Goal: Transaction & Acquisition: Purchase product/service

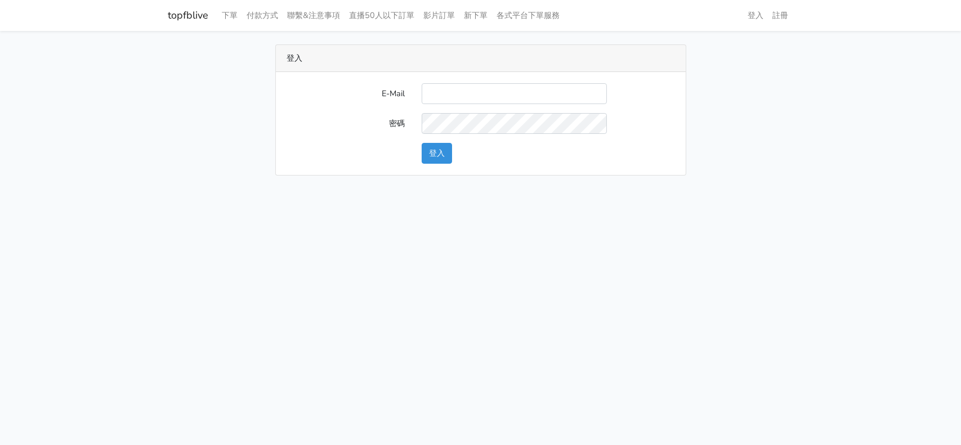
type input "[EMAIL_ADDRESS][DOMAIN_NAME]"
click at [436, 149] on button "登入" at bounding box center [437, 153] width 30 height 21
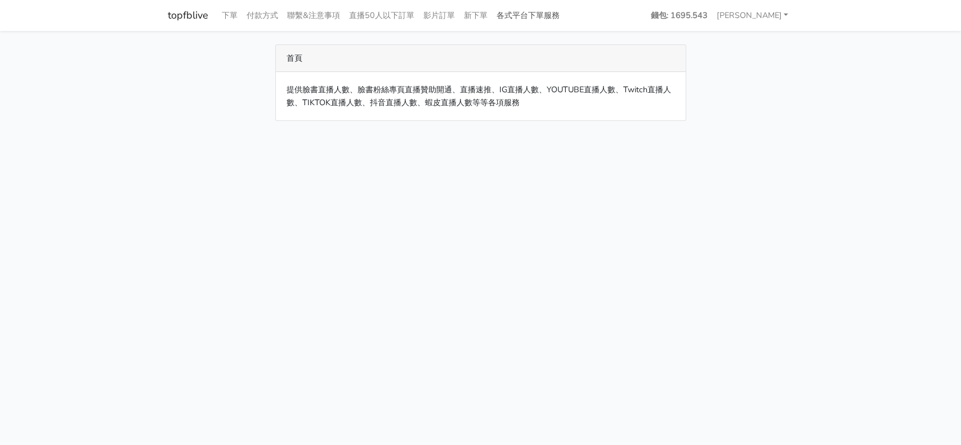
click at [527, 18] on link "各式平台下單服務" at bounding box center [528, 16] width 72 height 22
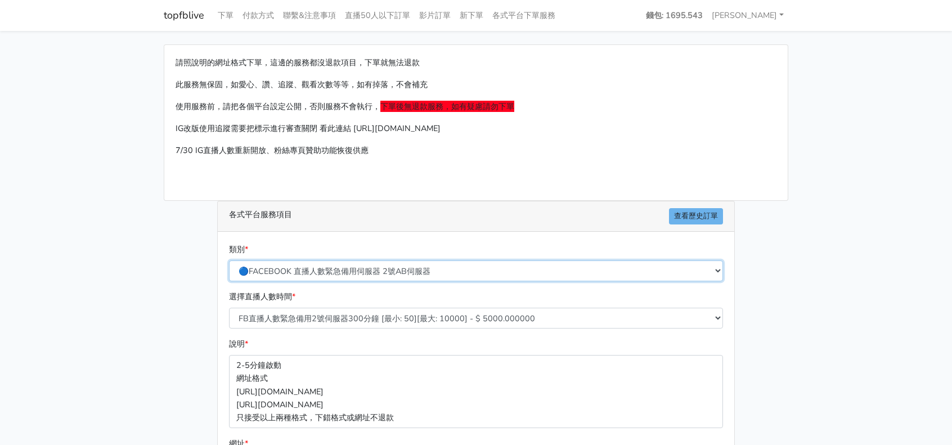
click at [391, 273] on select "🔵FACEBOOK 直播人數緊急備用伺服器 2號AB伺服器 🔵FACEBOOK 網軍專用貼文留言 安全保密 🔵9/30 FACEBOOK 直播人數緩慢進場緩慢…" at bounding box center [476, 271] width 494 height 21
select select "🔴YOUTUBE訂閱、影片觀看次數、影片短視頻愛心"
click at [229, 261] on select "🔵FACEBOOK 直播人數緊急備用伺服器 2號AB伺服器 🔵FACEBOOK 網軍專用貼文留言 安全保密 🔵9/30 FACEBOOK 直播人數緩慢進場緩慢…" at bounding box center [476, 271] width 494 height 21
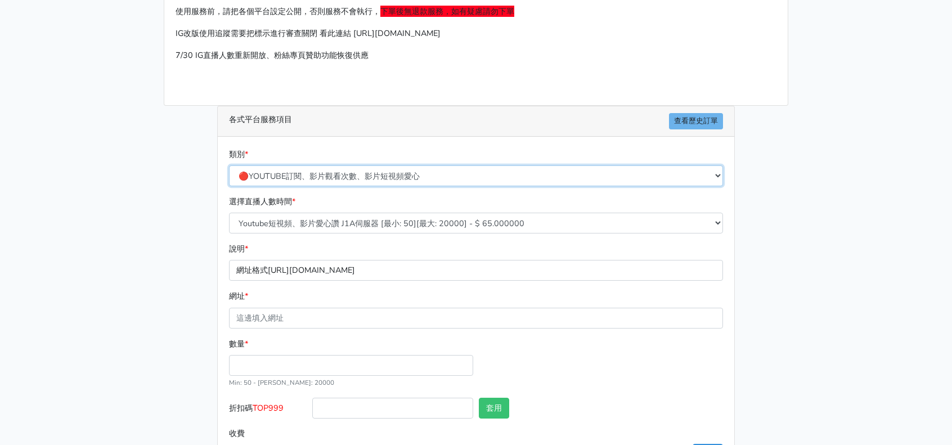
scroll to position [113, 0]
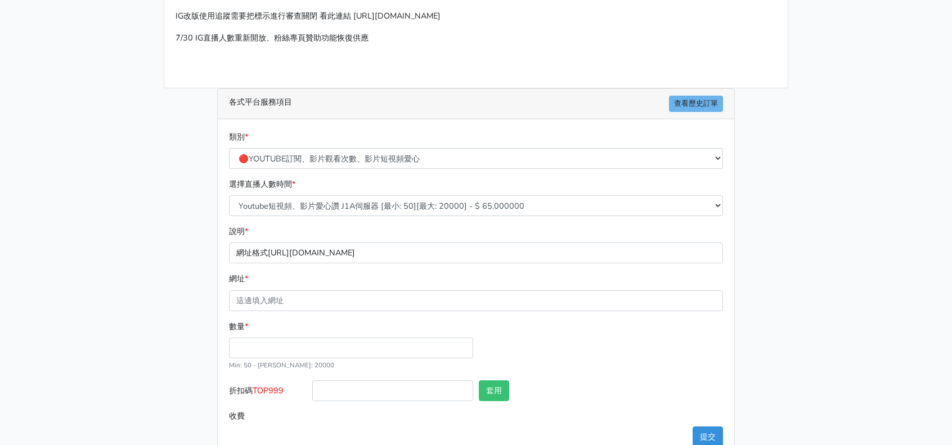
click at [429, 250] on p "網址格式https://www.youtube.com/shorts/zUu3mtSo" at bounding box center [476, 253] width 494 height 21
click at [392, 254] on p "網址格式https://www.youtube.com/shorts/zUu3mtSo" at bounding box center [476, 253] width 494 height 21
drag, startPoint x: 283, startPoint y: 259, endPoint x: 270, endPoint y: 259, distance: 12.9
click at [283, 259] on p "網址格式https://www.youtube.com/shorts/zUu3mtSo" at bounding box center [476, 253] width 494 height 21
click at [253, 256] on p "網址格式https://www.youtube.com/shorts/zUu3mtSo" at bounding box center [476, 253] width 494 height 21
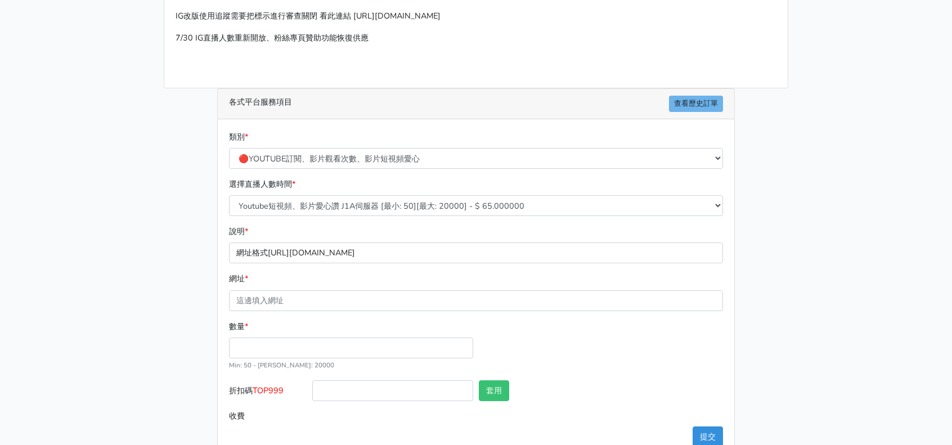
click at [250, 256] on p "網址格式https://www.youtube.com/shorts/zUu3mtSo" at bounding box center [476, 253] width 494 height 21
click at [250, 254] on p "網址格式https://www.youtube.com/shorts/zUu3mtSo" at bounding box center [476, 253] width 494 height 21
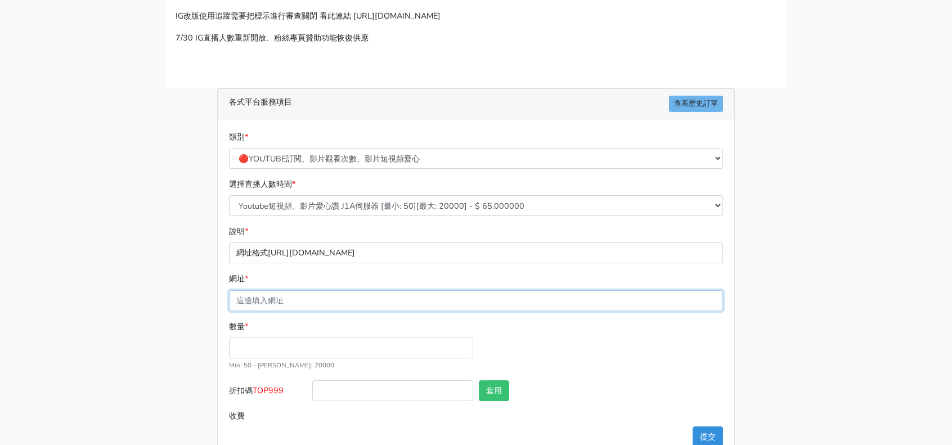
click at [269, 298] on input "網址 *" at bounding box center [476, 300] width 494 height 21
click at [268, 299] on input "網址 *" at bounding box center [476, 300] width 494 height 21
paste input "[URL][DOMAIN_NAME]"
click at [261, 302] on input "[URL][DOMAIN_NAME]" at bounding box center [476, 300] width 494 height 21
paste input "text"
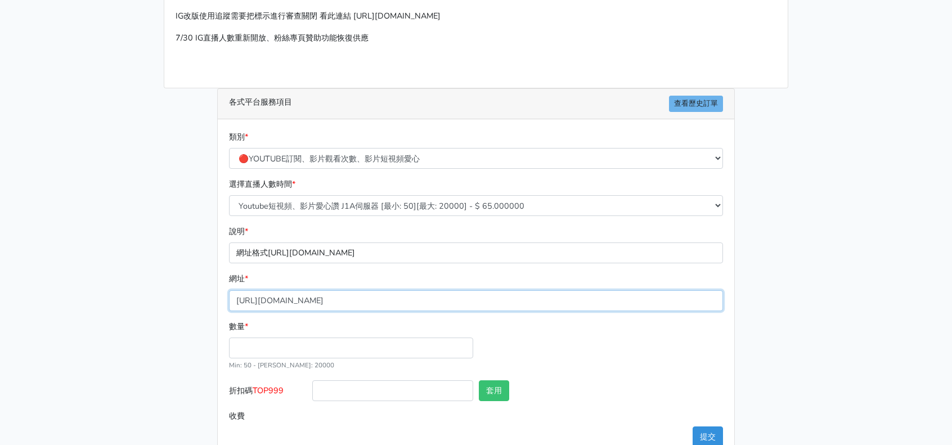
type input "[URL][DOMAIN_NAME]"
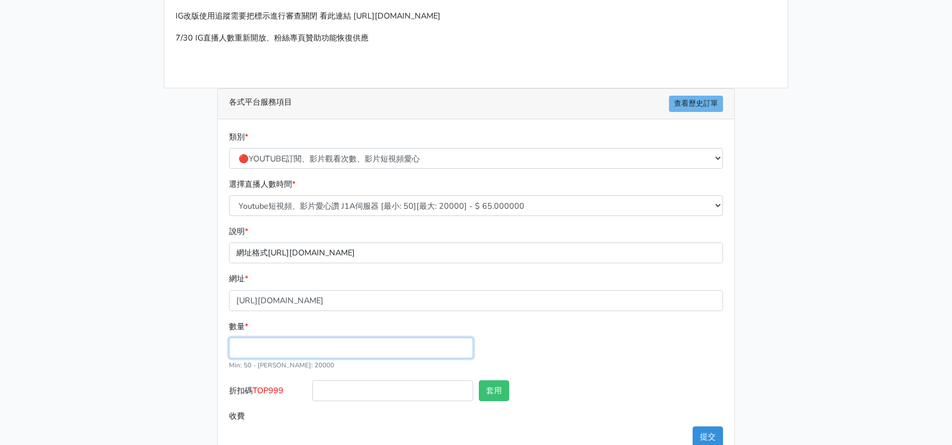
click at [308, 345] on input "數量 *" at bounding box center [351, 348] width 244 height 21
type input "700"
type input "45.500"
click at [523, 333] on div "數量 * 700 Min: 50 - Max: 20000" at bounding box center [476, 350] width 500 height 60
drag, startPoint x: 257, startPoint y: 387, endPoint x: 286, endPoint y: 391, distance: 29.5
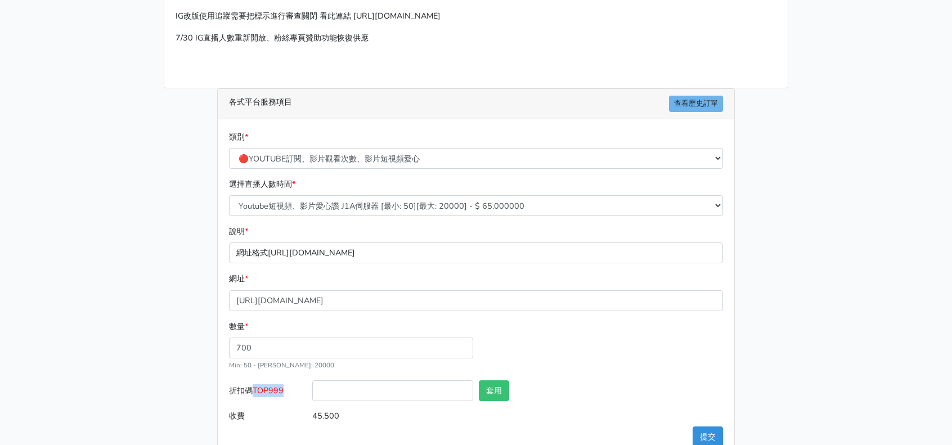
click at [286, 391] on label "折扣碼 TOP999" at bounding box center [267, 392] width 83 height 25
copy span "TOP999"
click at [339, 389] on input "折扣碼 TOP999" at bounding box center [392, 390] width 161 height 21
paste input "TOP999"
type input "TOP999"
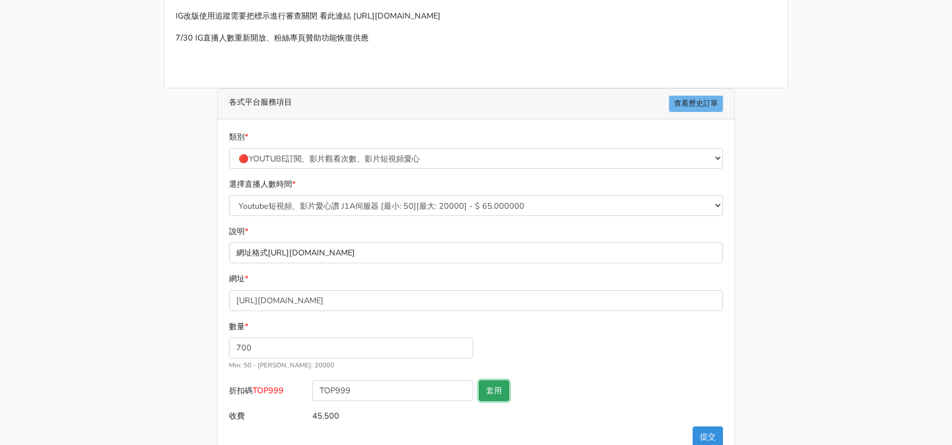
click at [488, 388] on button "套用" at bounding box center [494, 390] width 30 height 21
type input "套用失敗"
click at [532, 358] on div "數量 * 700 Min: 50 - Max: 20000" at bounding box center [476, 350] width 500 height 60
click at [695, 432] on button "提交" at bounding box center [708, 437] width 30 height 21
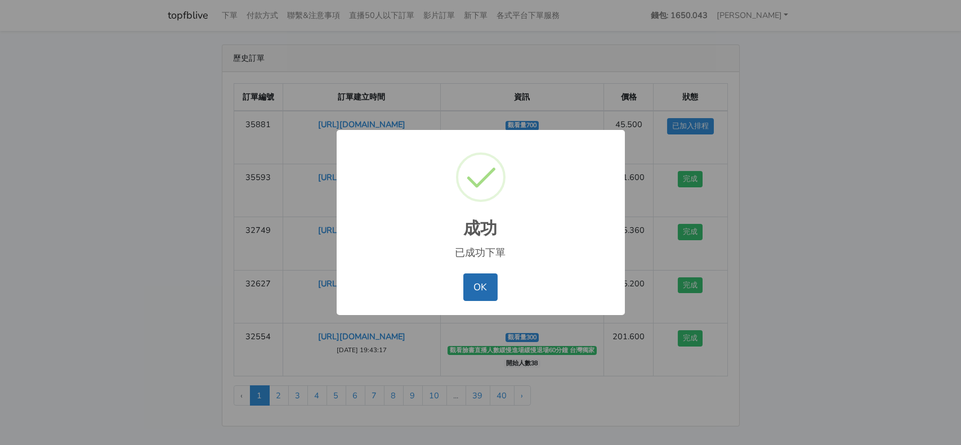
click at [489, 286] on button "OK" at bounding box center [480, 286] width 34 height 27
